Goal: Task Accomplishment & Management: Manage account settings

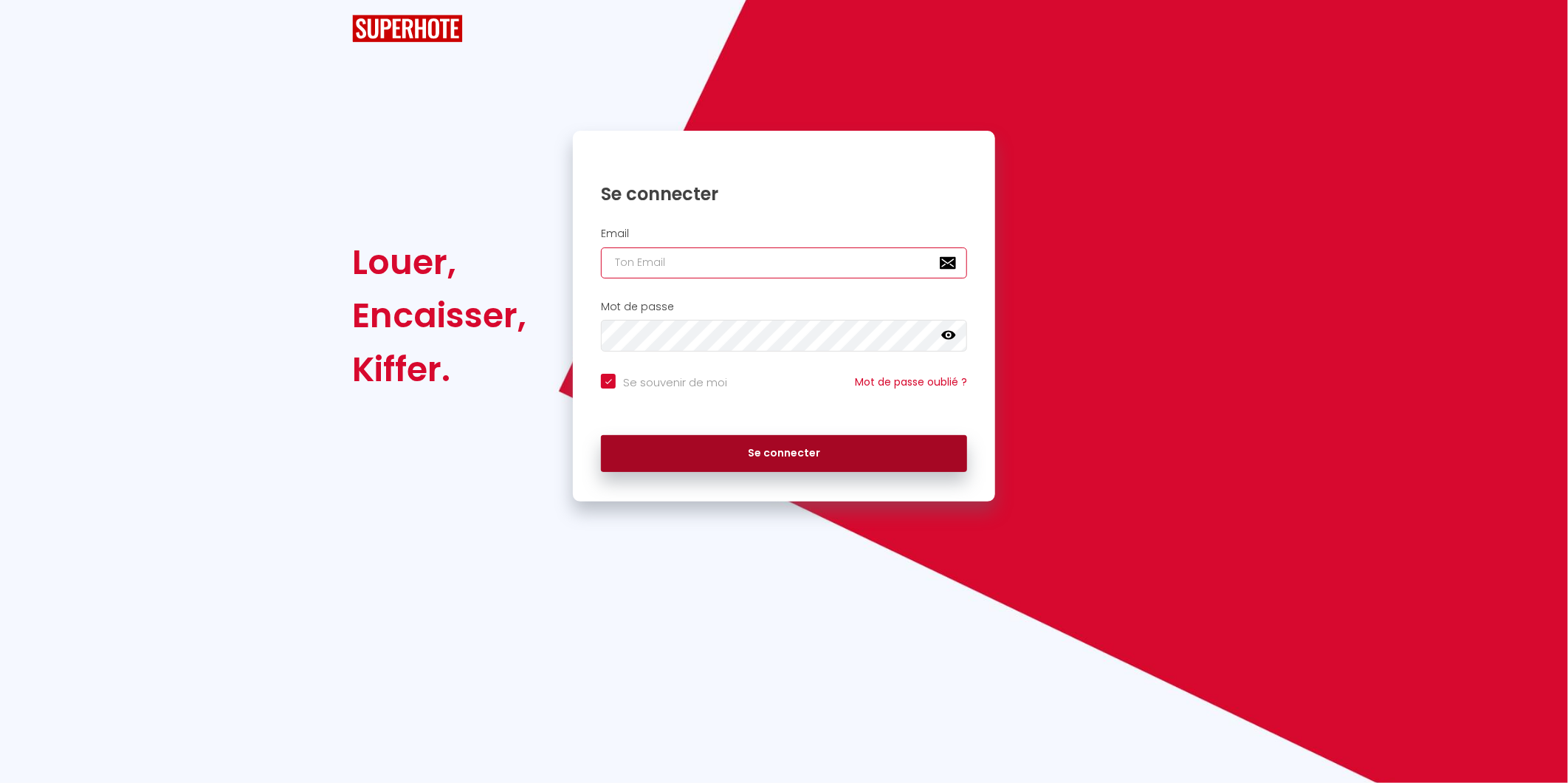
type input "[EMAIL_ADDRESS][DOMAIN_NAME]"
click at [743, 444] on button "Se connecter" at bounding box center [784, 454] width 366 height 37
checkbox input "true"
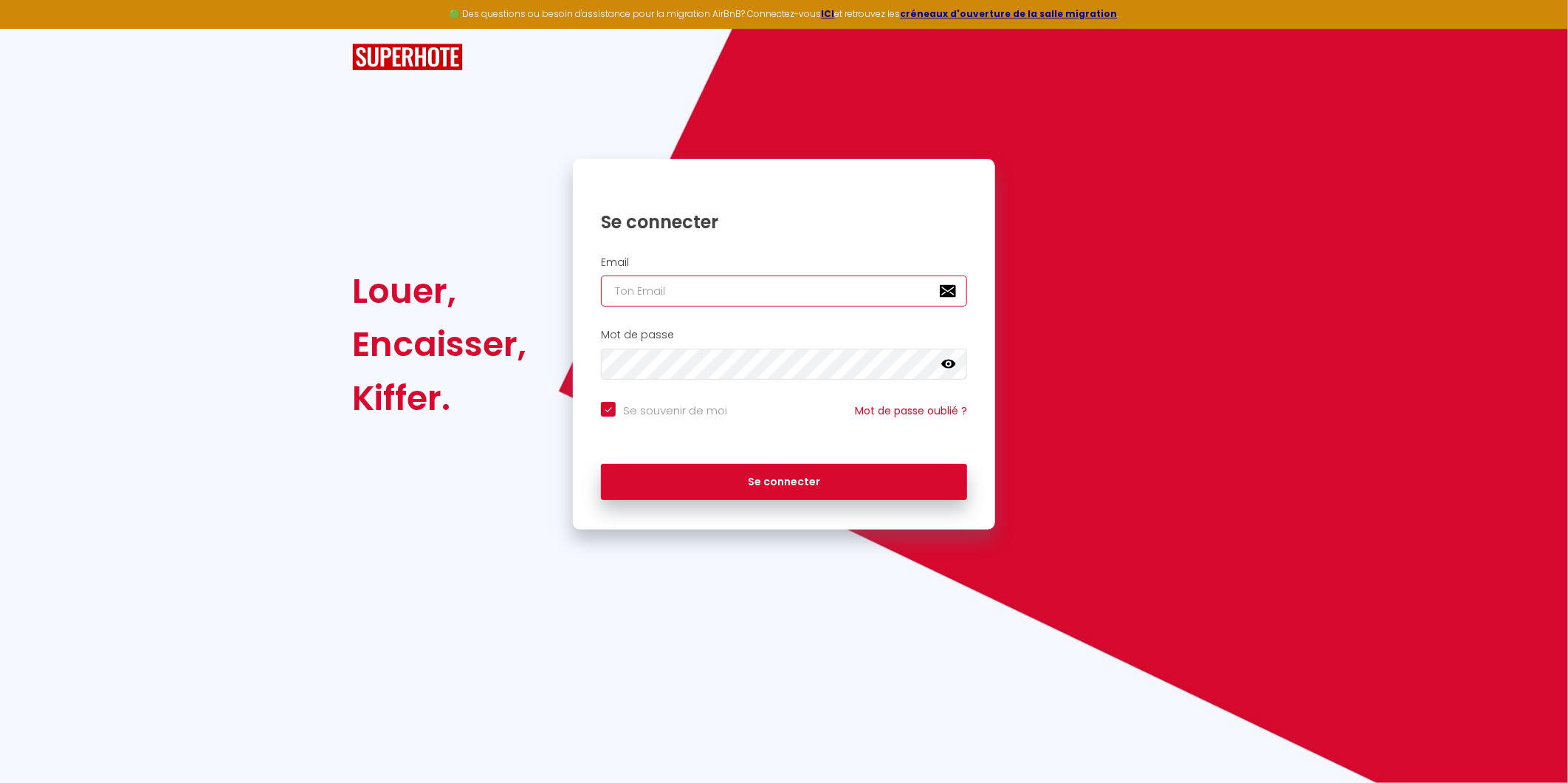
type input "[EMAIL_ADDRESS][DOMAIN_NAME]"
drag, startPoint x: 707, startPoint y: 295, endPoint x: 799, endPoint y: 489, distance: 214.7
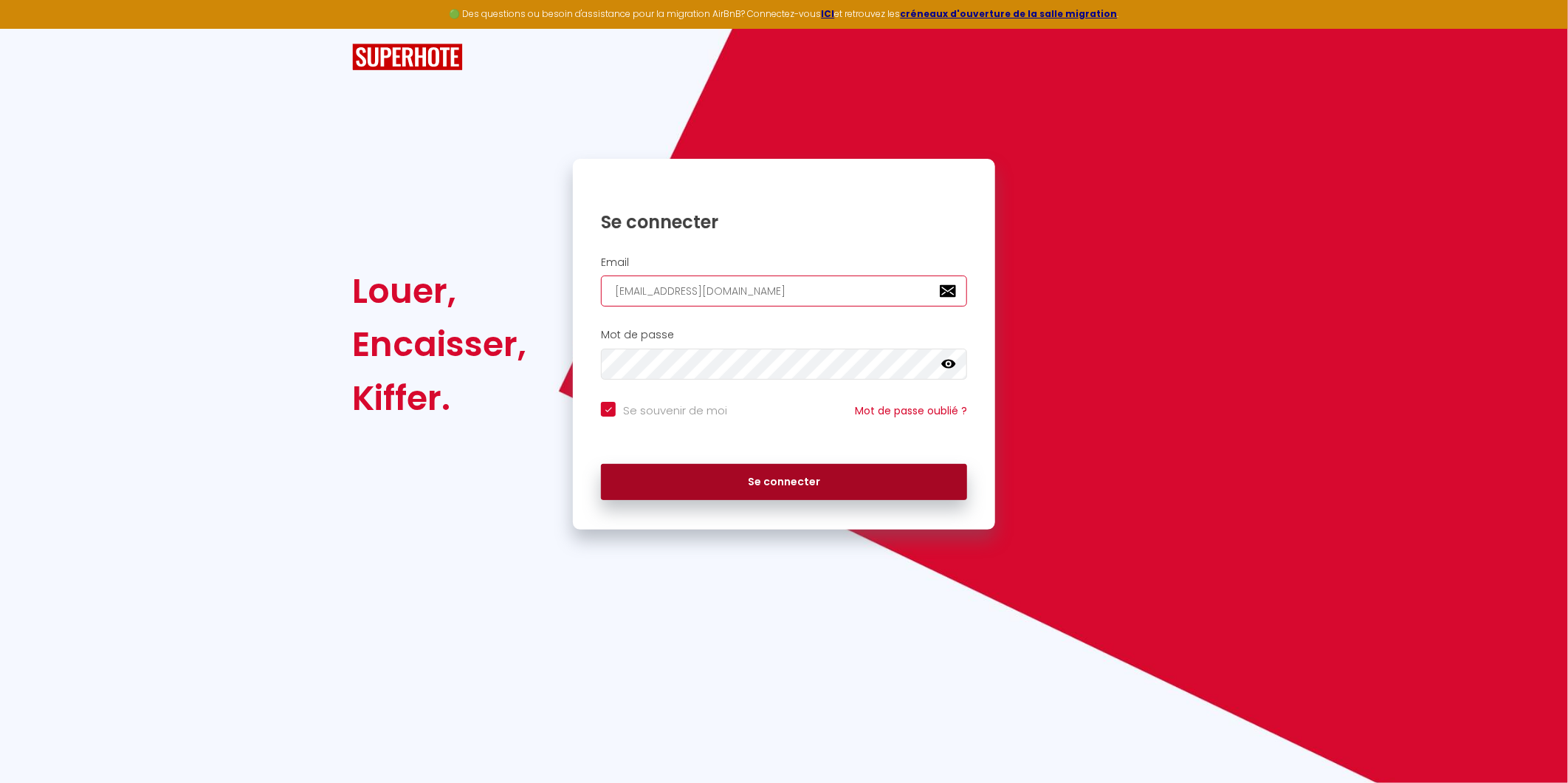
click at [707, 295] on input "[EMAIL_ADDRESS][DOMAIN_NAME]" at bounding box center [784, 291] width 366 height 31
click at [800, 490] on button "Se connecter" at bounding box center [784, 482] width 366 height 37
checkbox input "true"
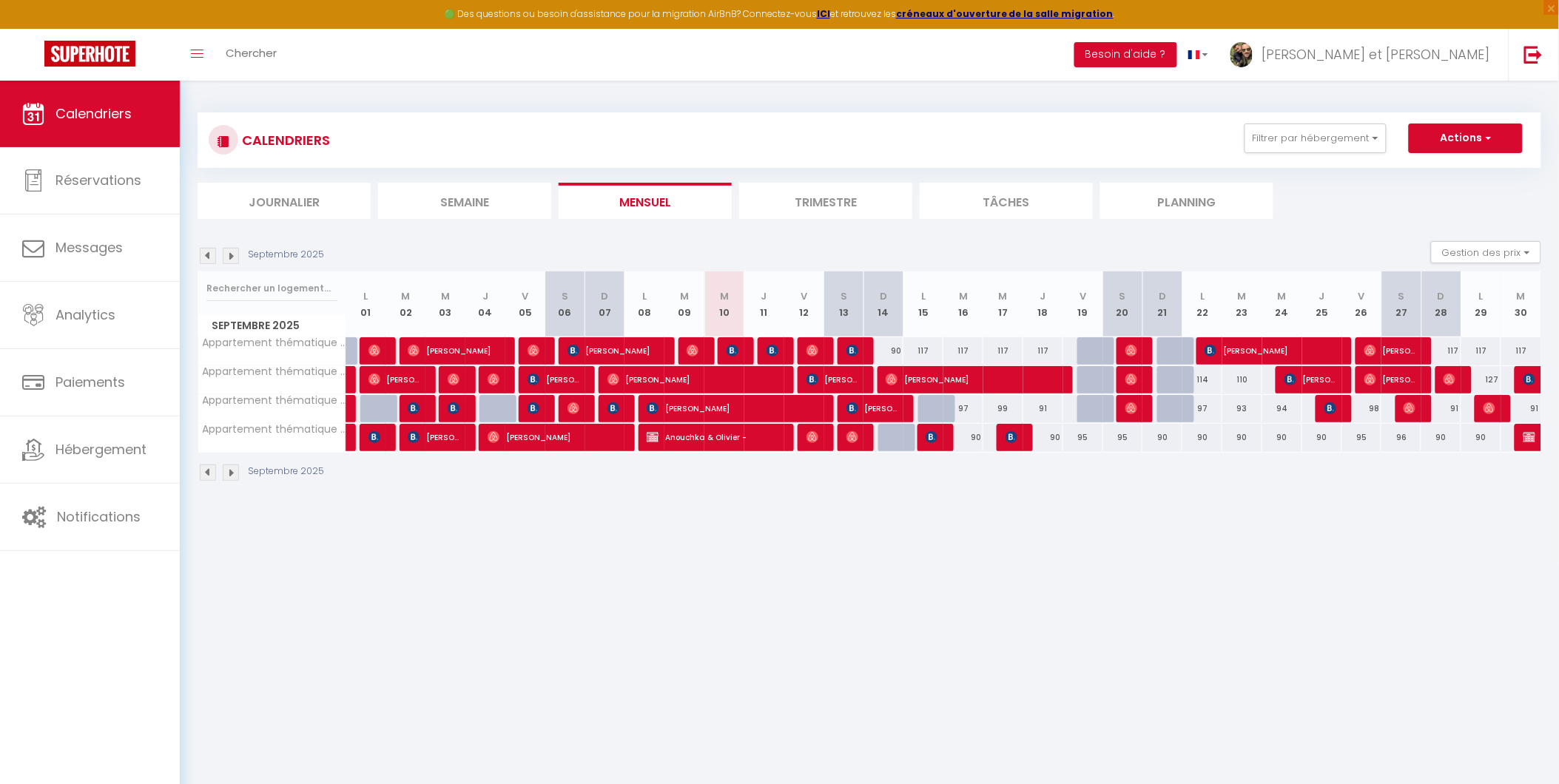
click at [1238, 568] on body "🟢 Des questions ou besoin d'assistance pour la migration AirBnB? Connectez-vous…" at bounding box center [779, 472] width 1559 height 784
click at [1481, 142] on button "Actions" at bounding box center [1466, 139] width 114 height 30
click at [1241, 496] on div "Septembre 2025" at bounding box center [869, 474] width 1344 height 44
click at [418, 520] on body "🟢 Des questions ou besoin d'assistance pour la migration AirBnB? Connectez-vous…" at bounding box center [779, 472] width 1559 height 784
